Goal: Find specific page/section: Find specific page/section

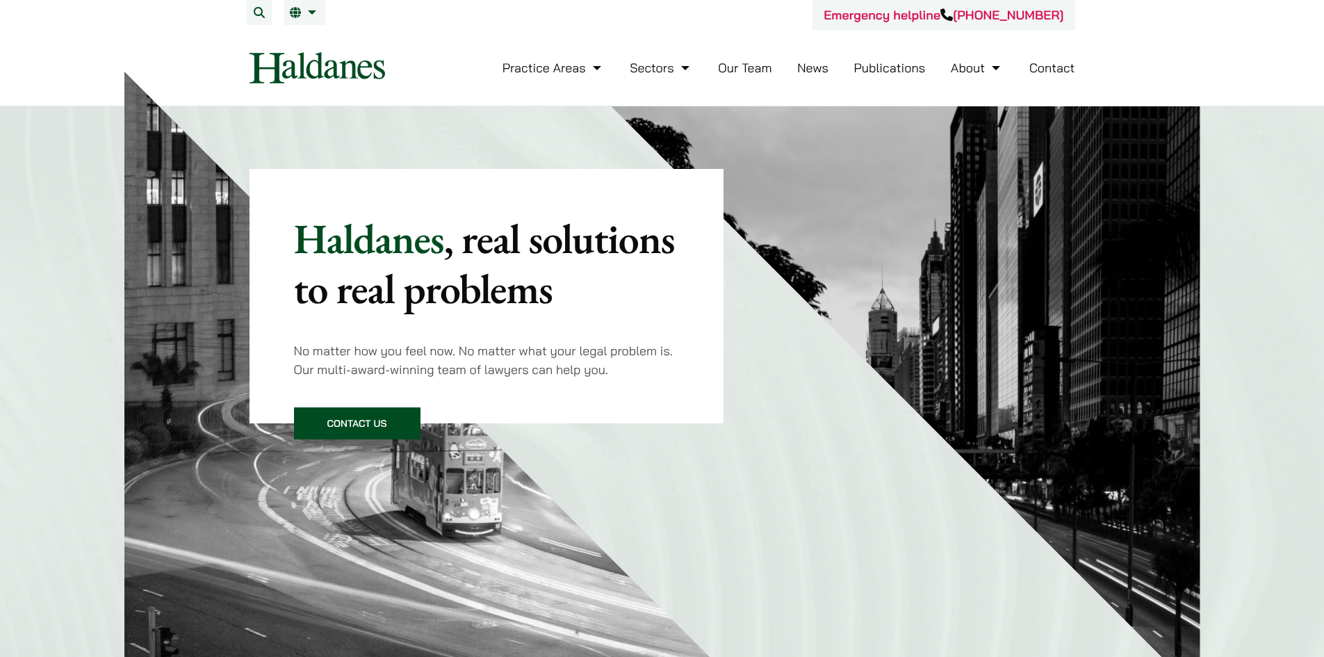
click at [259, 20] on button "Search" at bounding box center [259, 12] width 25 height 25
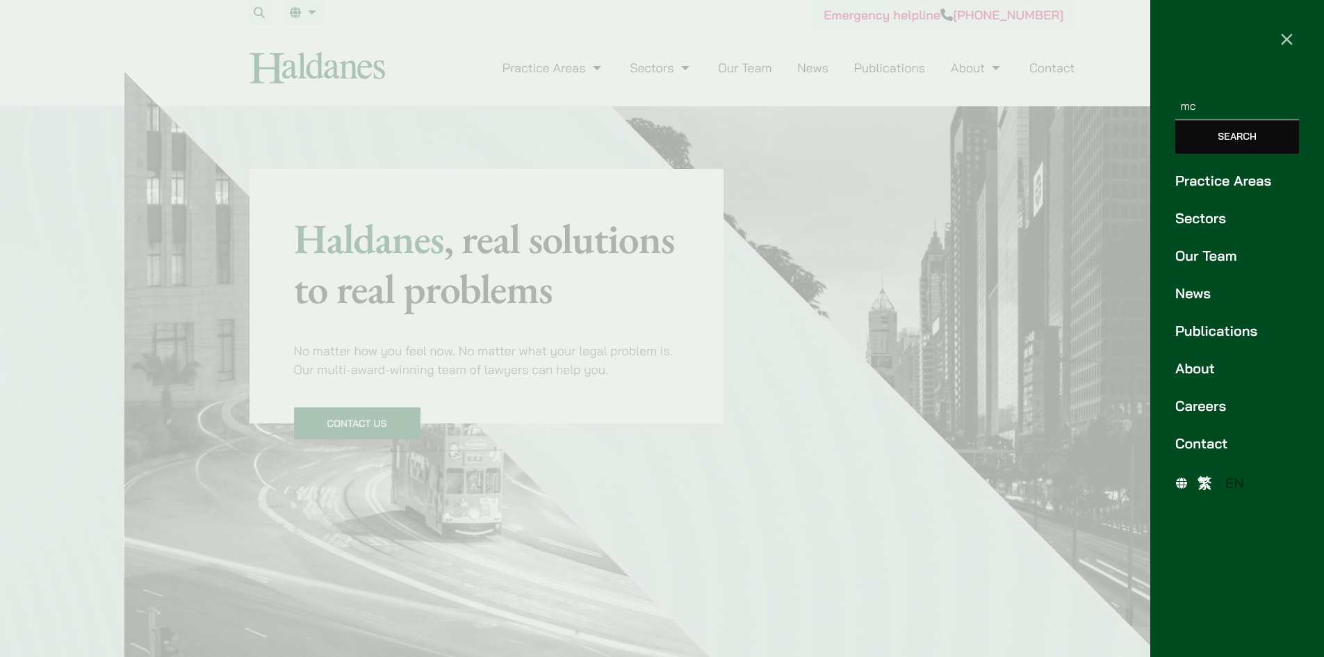
type input "m"
type input "john"
click at [655, 120] on input "Search" at bounding box center [1238, 136] width 124 height 33
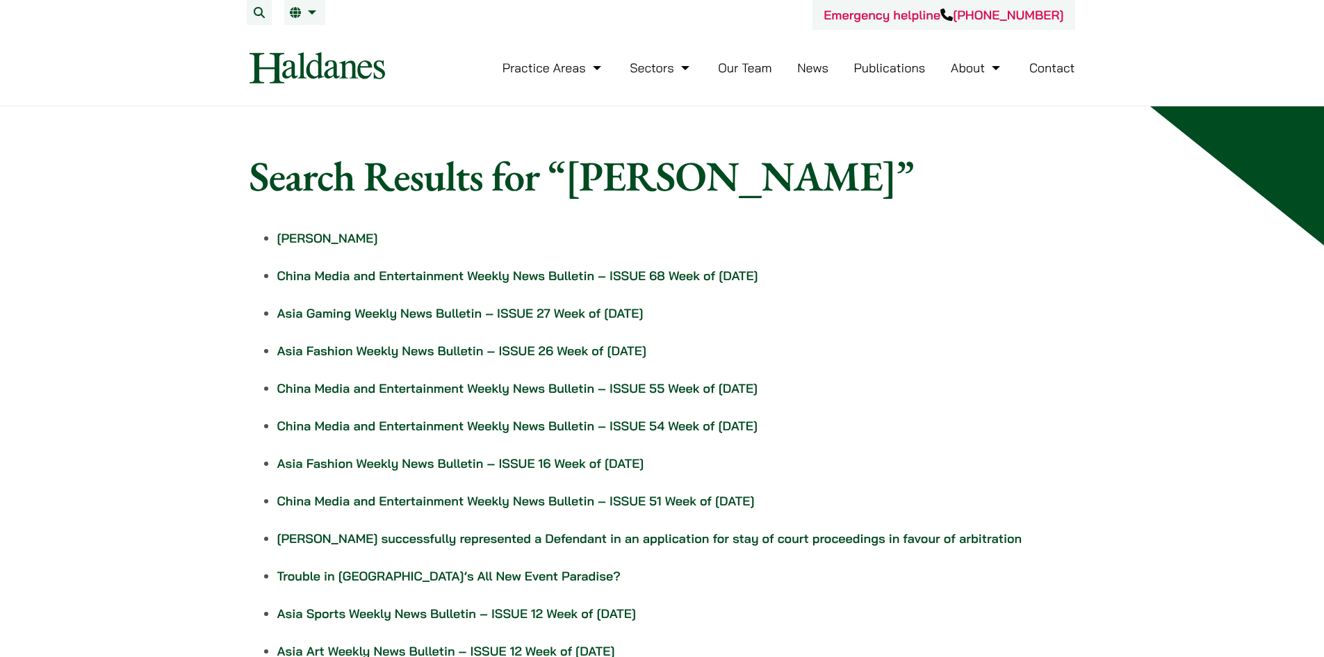
click at [337, 238] on link "[PERSON_NAME]" at bounding box center [327, 238] width 101 height 16
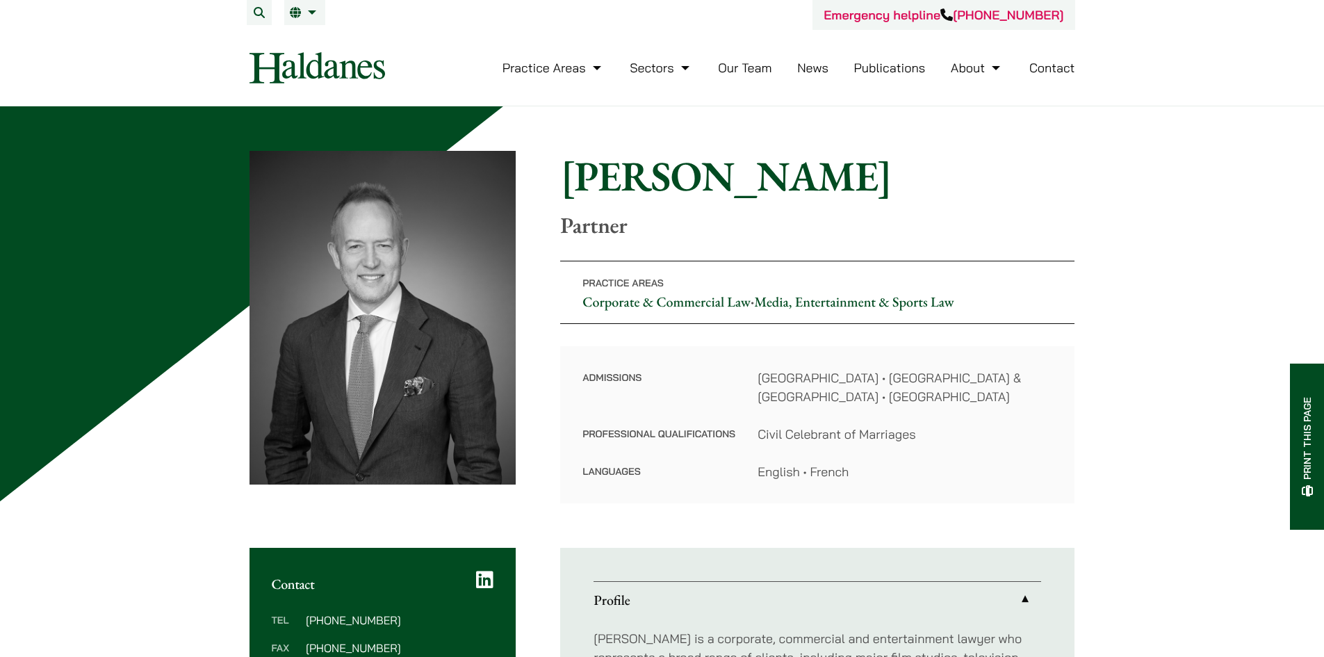
click at [304, 72] on img at bounding box center [318, 67] width 136 height 31
